Goal: Task Accomplishment & Management: Complete application form

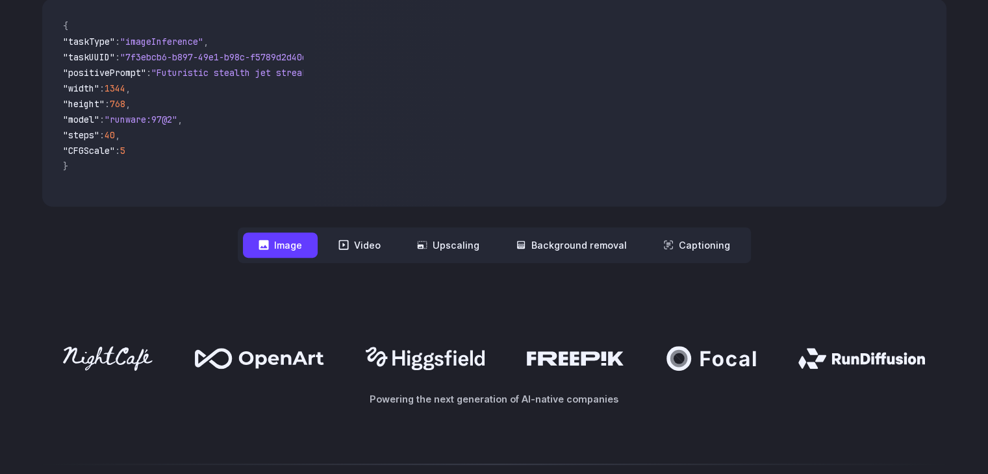
scroll to position [547, 0]
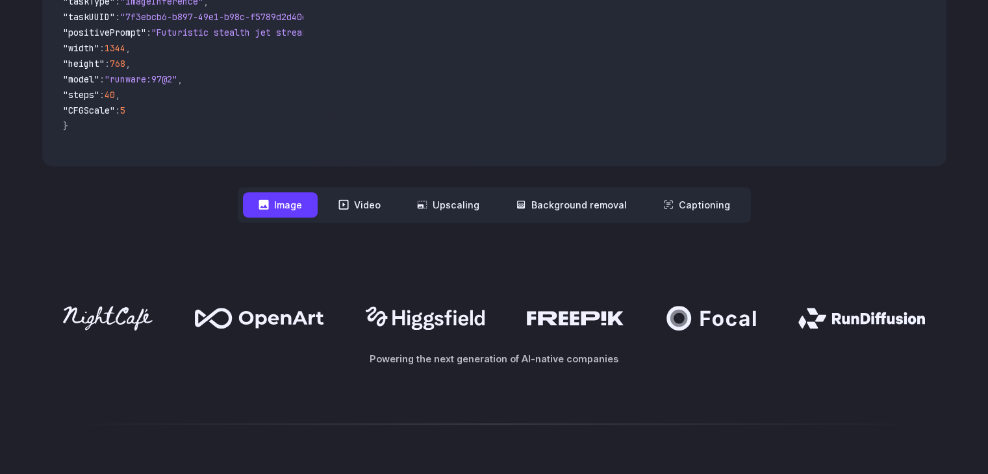
click at [300, 214] on button "Image" at bounding box center [280, 204] width 75 height 25
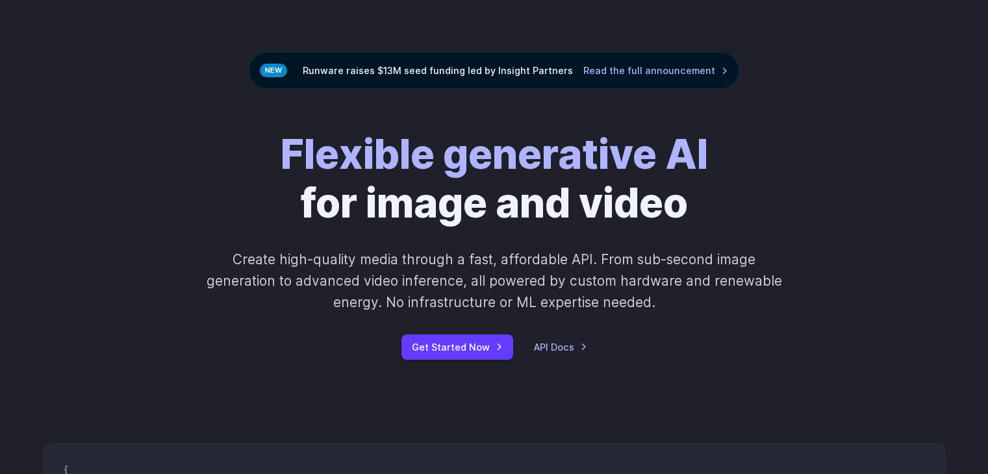
scroll to position [0, 0]
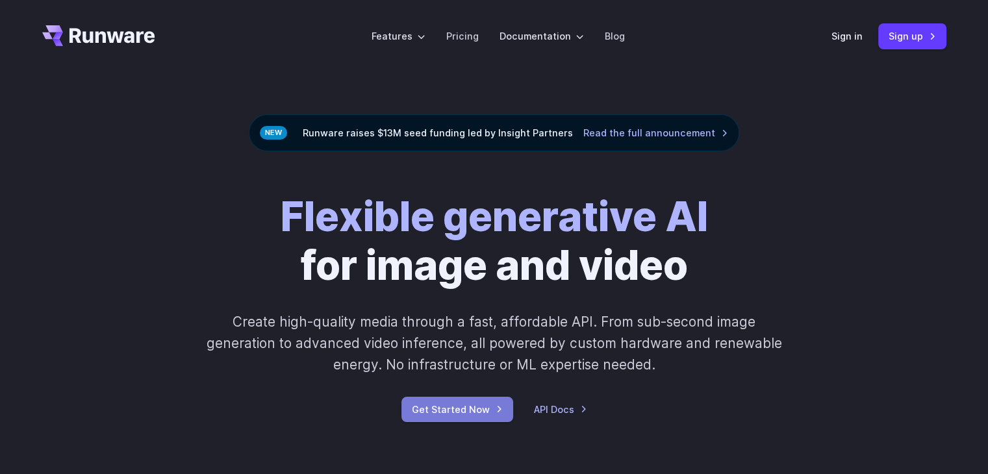
click at [459, 402] on link "Get Started Now" at bounding box center [458, 409] width 112 height 25
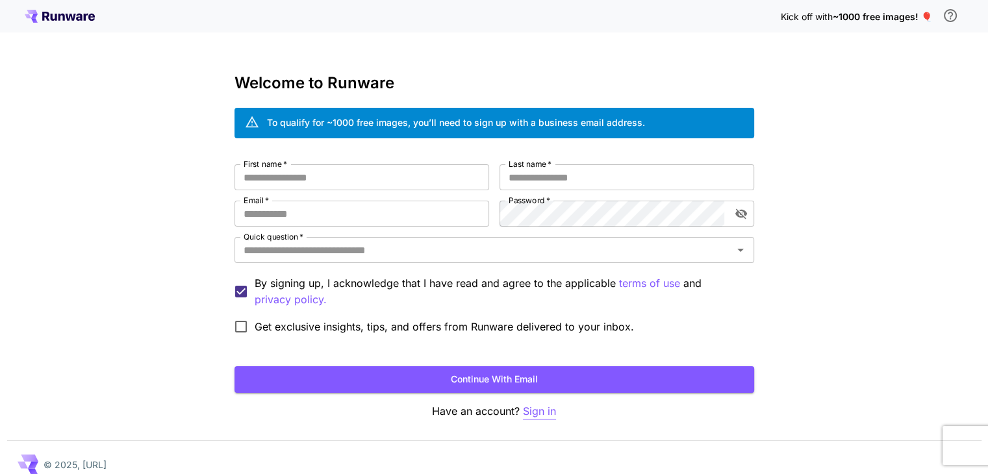
click at [535, 409] on p "Sign in" at bounding box center [539, 412] width 33 height 16
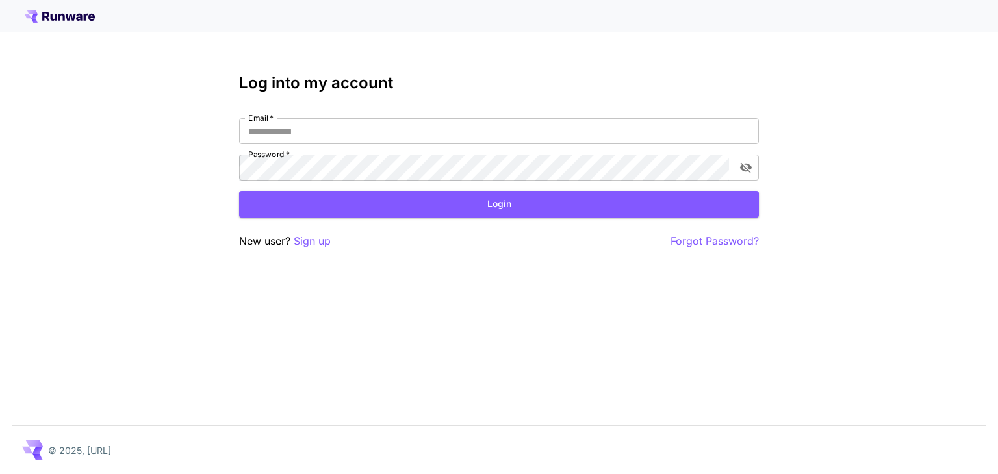
click at [320, 240] on p "Sign up" at bounding box center [312, 241] width 37 height 16
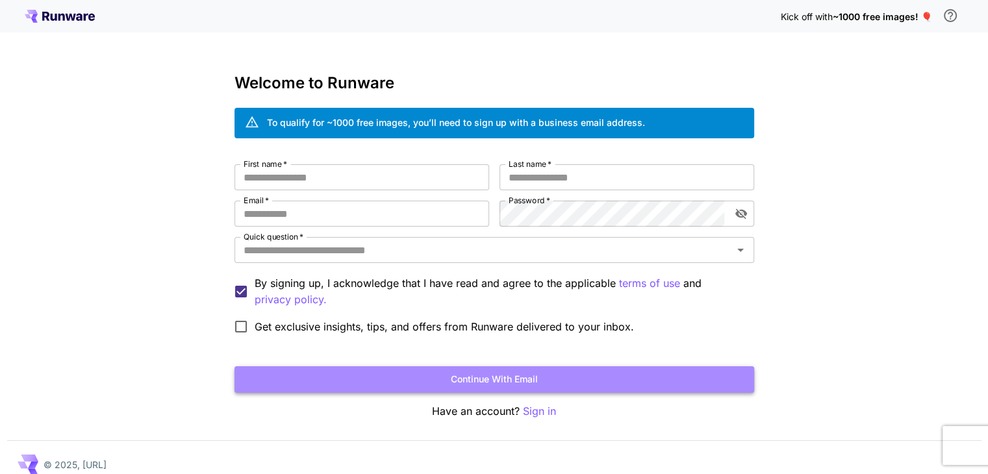
click at [395, 378] on button "Continue with email" at bounding box center [495, 380] width 520 height 27
click at [478, 383] on button "Continue with email" at bounding box center [495, 380] width 520 height 27
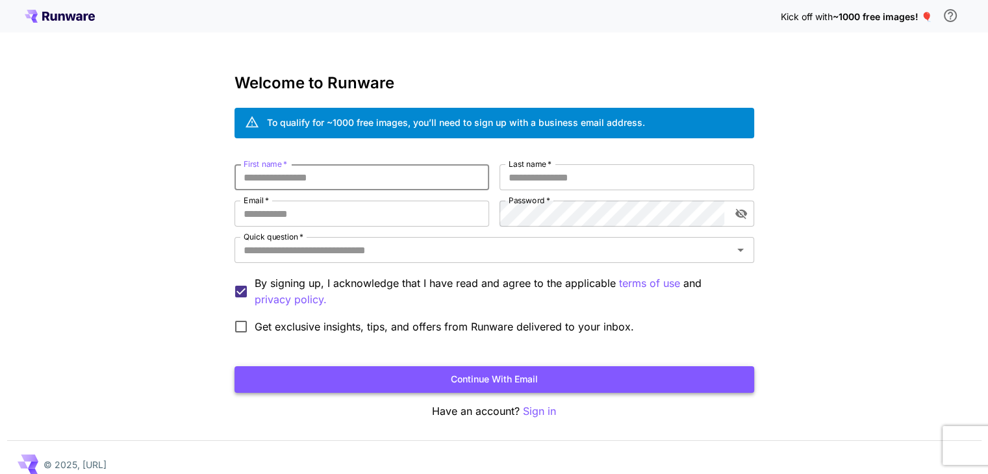
click at [478, 383] on button "Continue with email" at bounding box center [495, 380] width 520 height 27
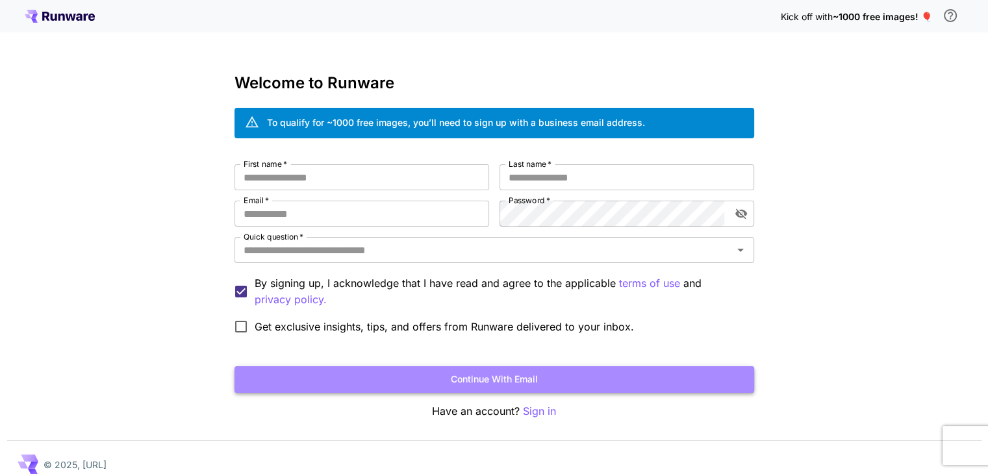
click at [478, 383] on button "Continue with email" at bounding box center [495, 380] width 520 height 27
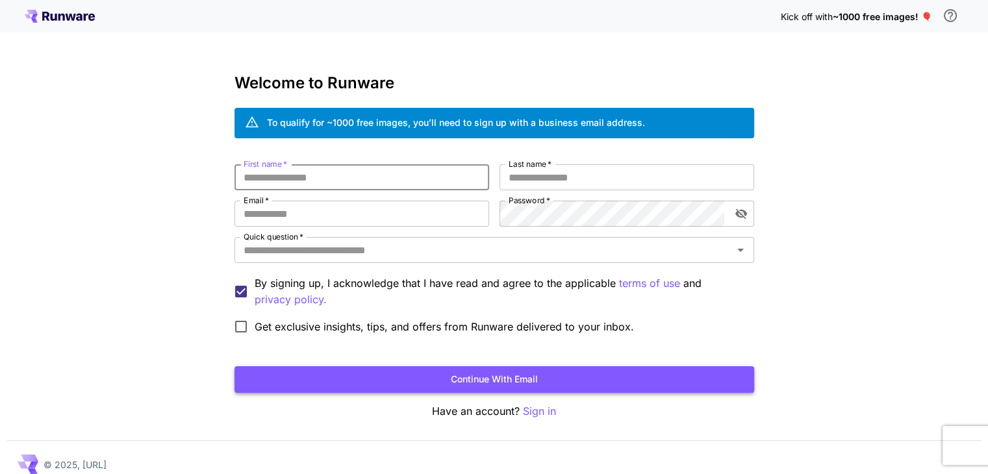
click at [478, 383] on button "Continue with email" at bounding box center [495, 380] width 520 height 27
